Goal: Navigation & Orientation: Understand site structure

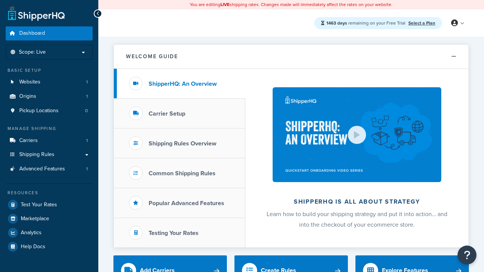
click at [32, 33] on span "Dashboard" at bounding box center [32, 33] width 26 height 6
click at [458, 23] on icon at bounding box center [454, 23] width 7 height 7
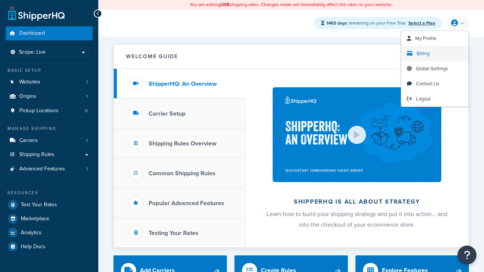
click at [423, 54] on span "Billing" at bounding box center [423, 53] width 13 height 7
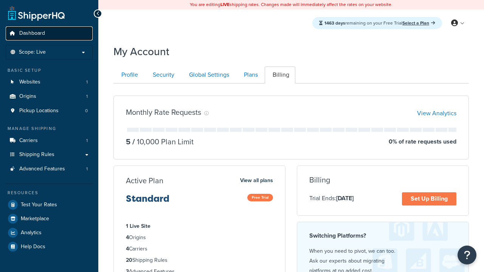
click at [32, 33] on span "Dashboard" at bounding box center [32, 33] width 26 height 6
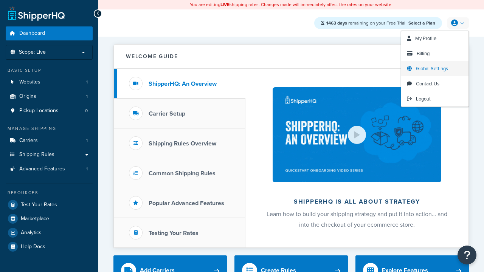
click at [432, 69] on span "Global Settings" at bounding box center [432, 68] width 32 height 7
